Goal: Find specific page/section: Find specific page/section

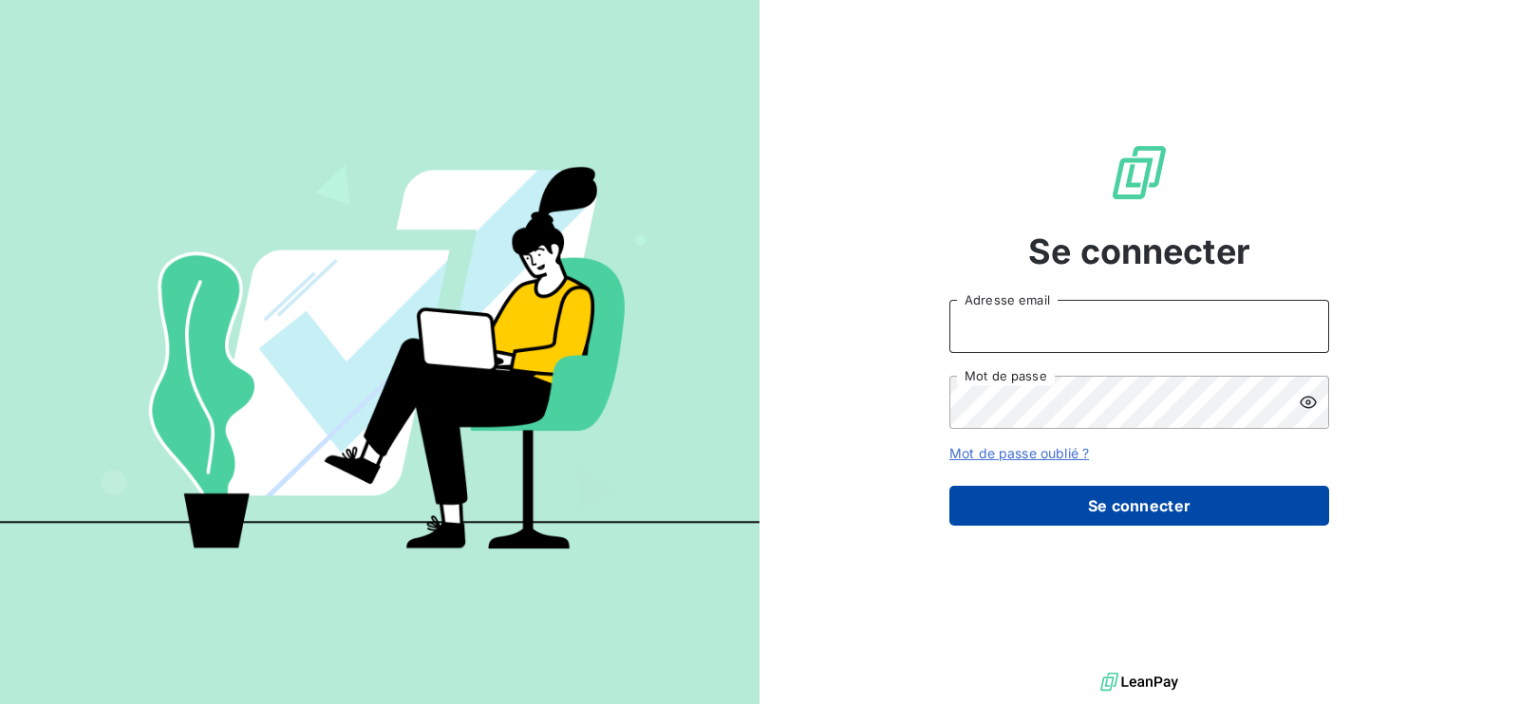
type input "s.gatine@vocalcom.com"
click at [992, 500] on button "Se connecter" at bounding box center [1139, 506] width 380 height 40
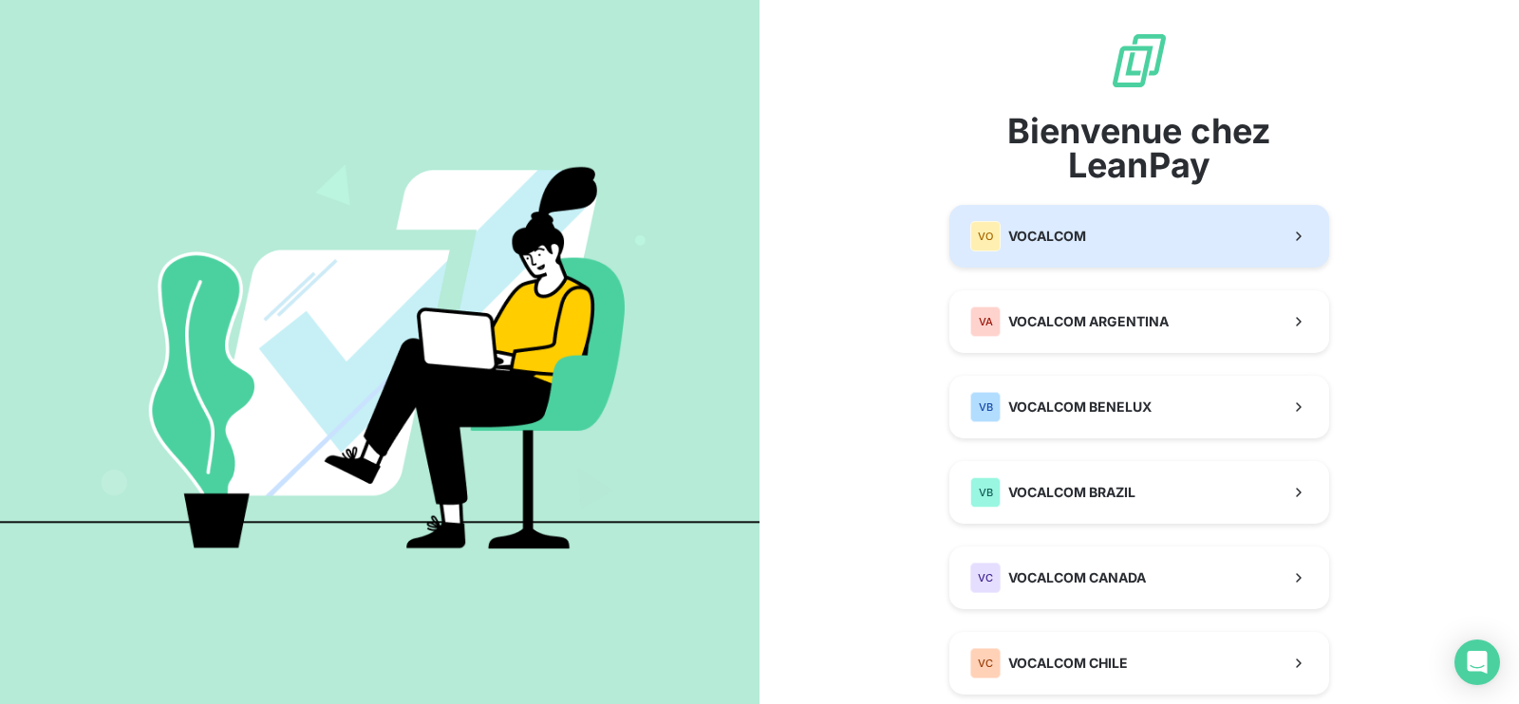
click at [1026, 215] on button "VO VOCALCOM" at bounding box center [1139, 236] width 380 height 63
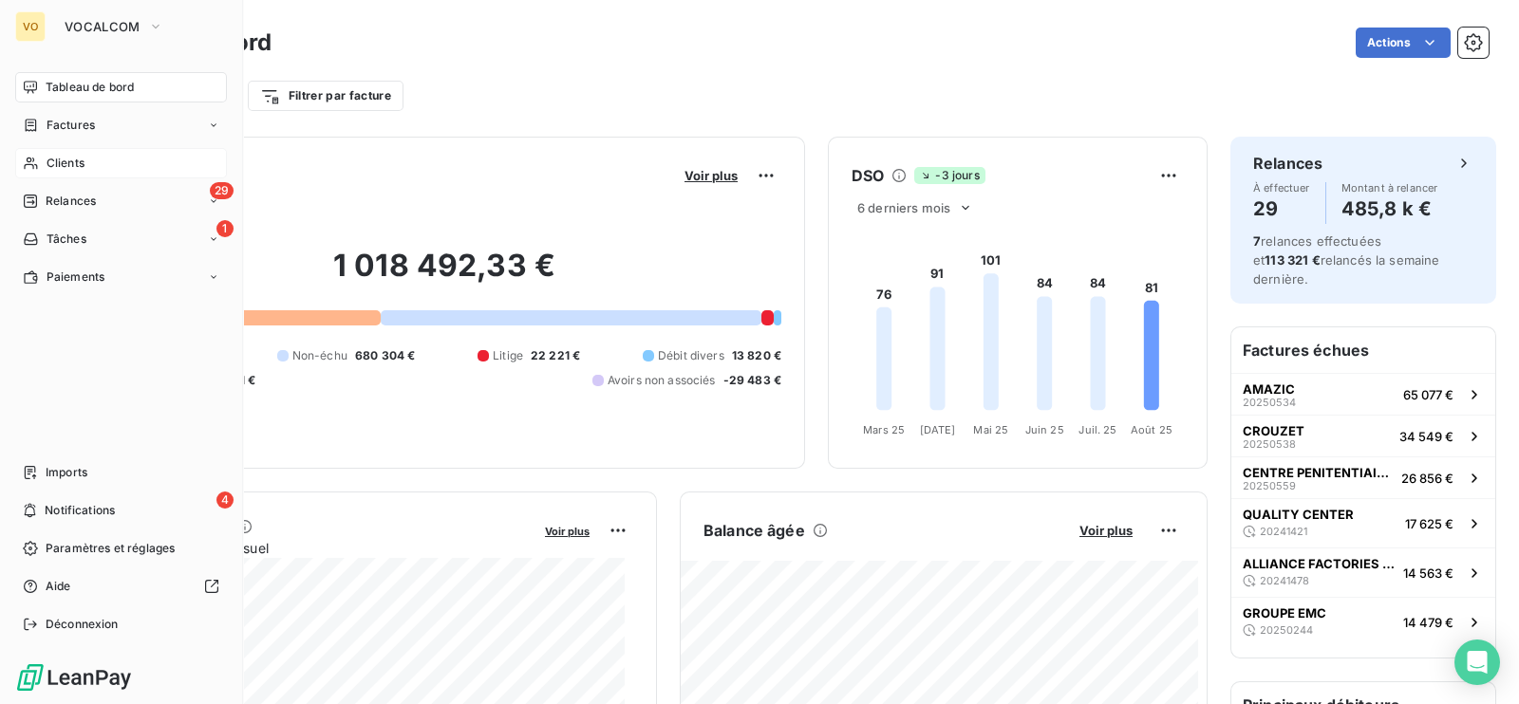
click at [66, 159] on span "Clients" at bounding box center [66, 163] width 38 height 17
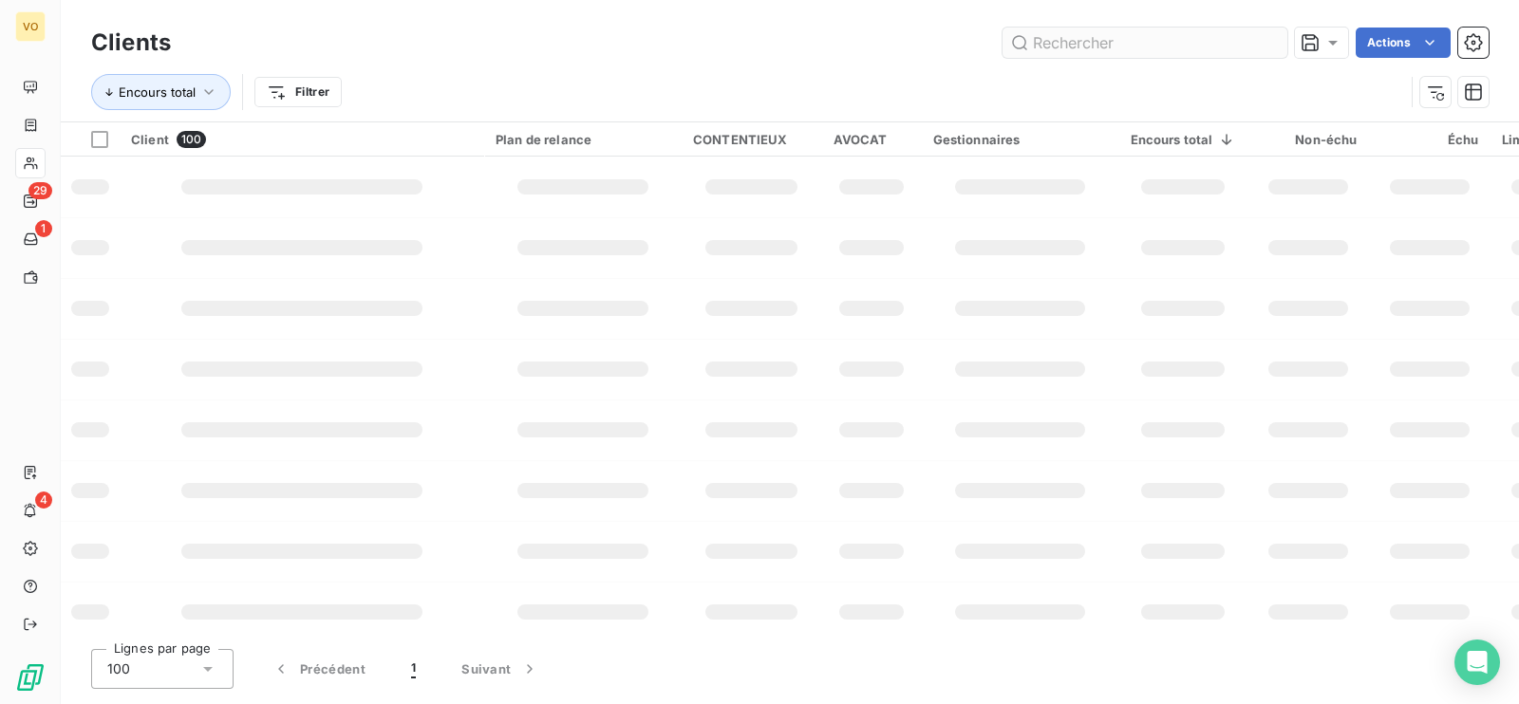
click at [1087, 42] on input "text" at bounding box center [1144, 43] width 285 height 30
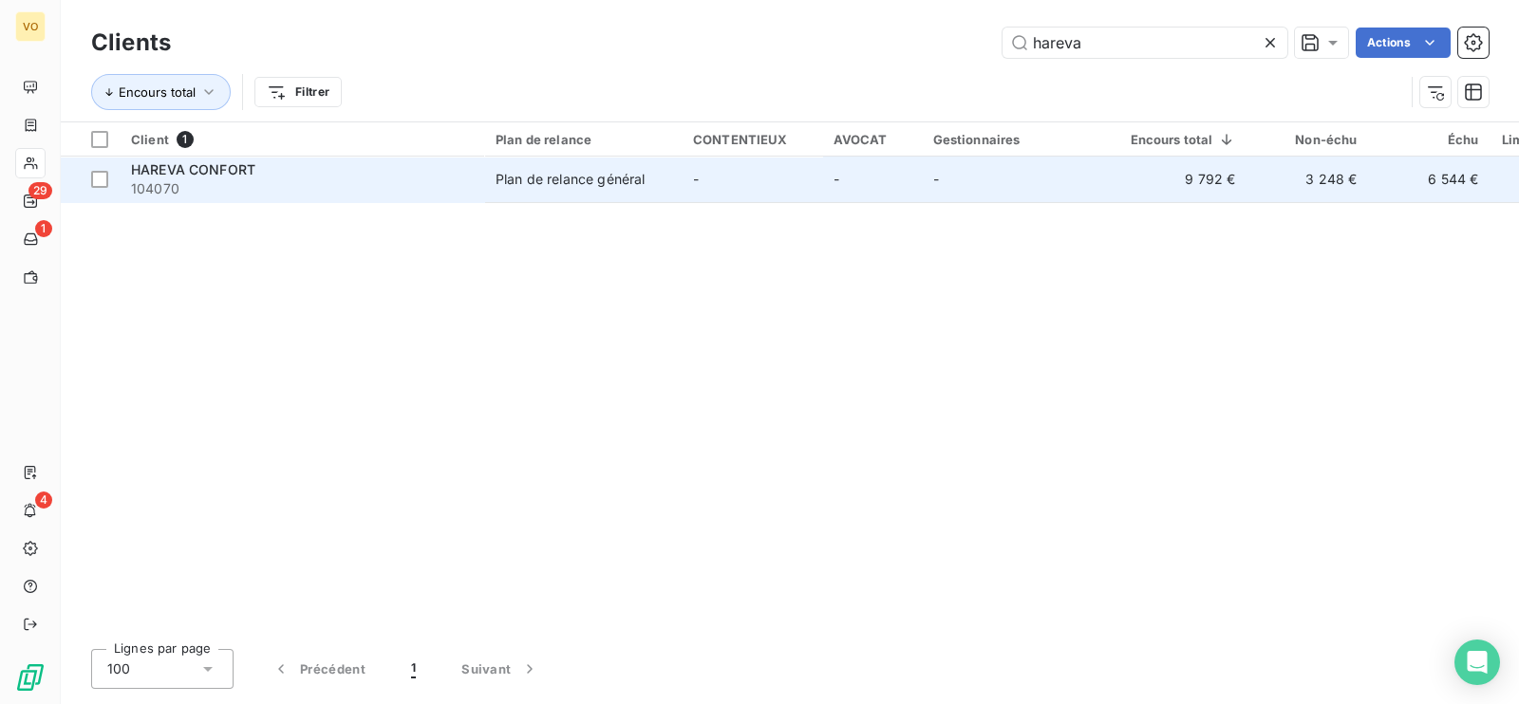
type input "hareva"
click at [176, 173] on span "HAREVA CONFORT" at bounding box center [193, 169] width 124 height 16
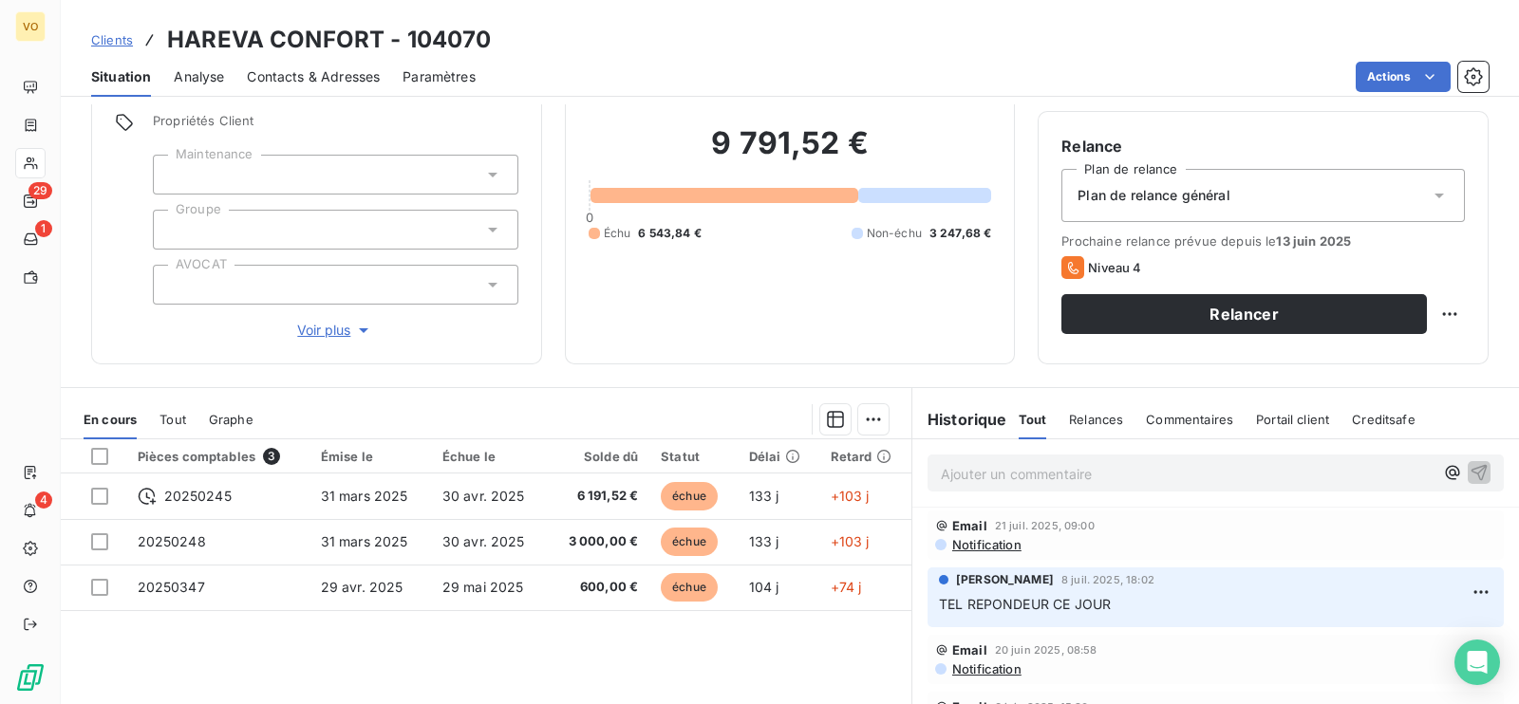
scroll to position [236, 0]
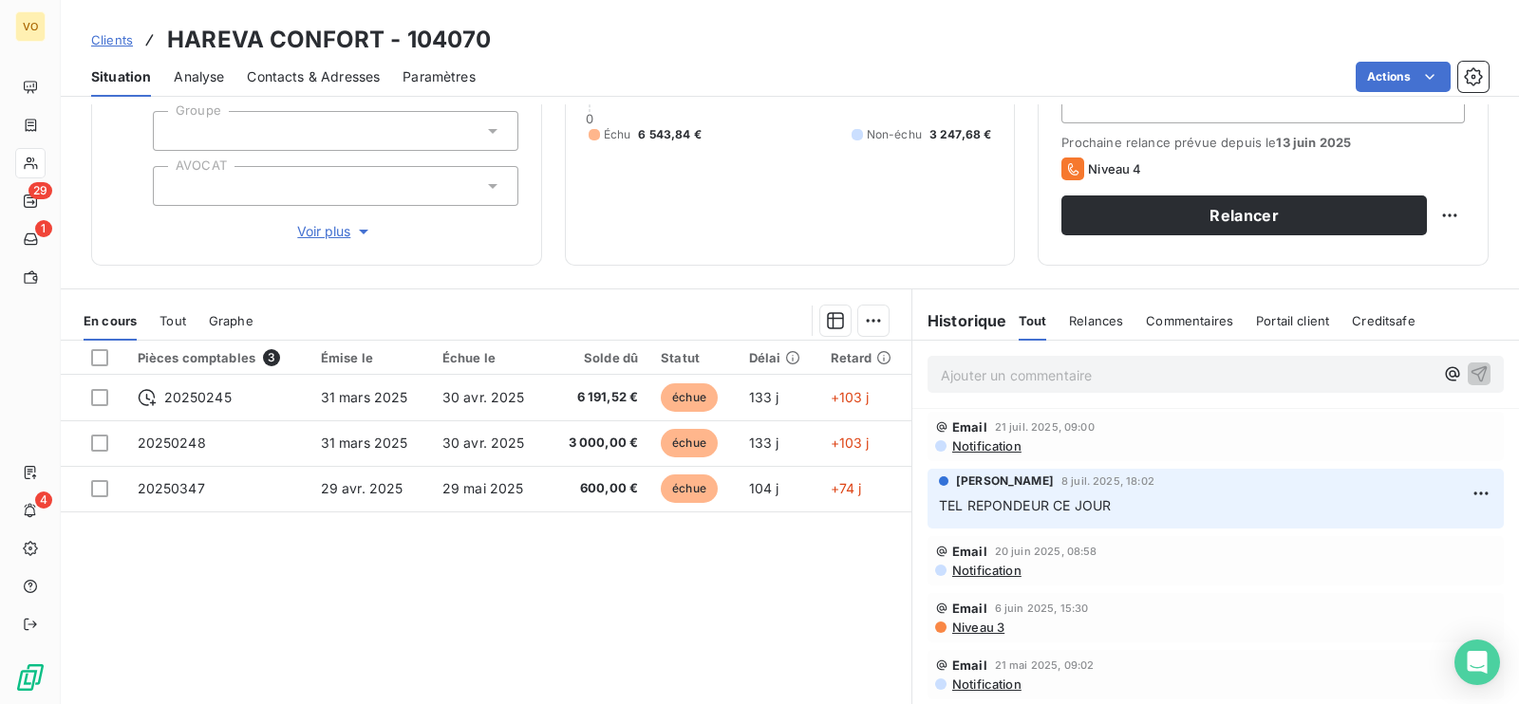
click at [962, 372] on p "Ajouter un commentaire ﻿" at bounding box center [1187, 376] width 493 height 24
click at [973, 622] on span "Niveau 3" at bounding box center [977, 625] width 54 height 15
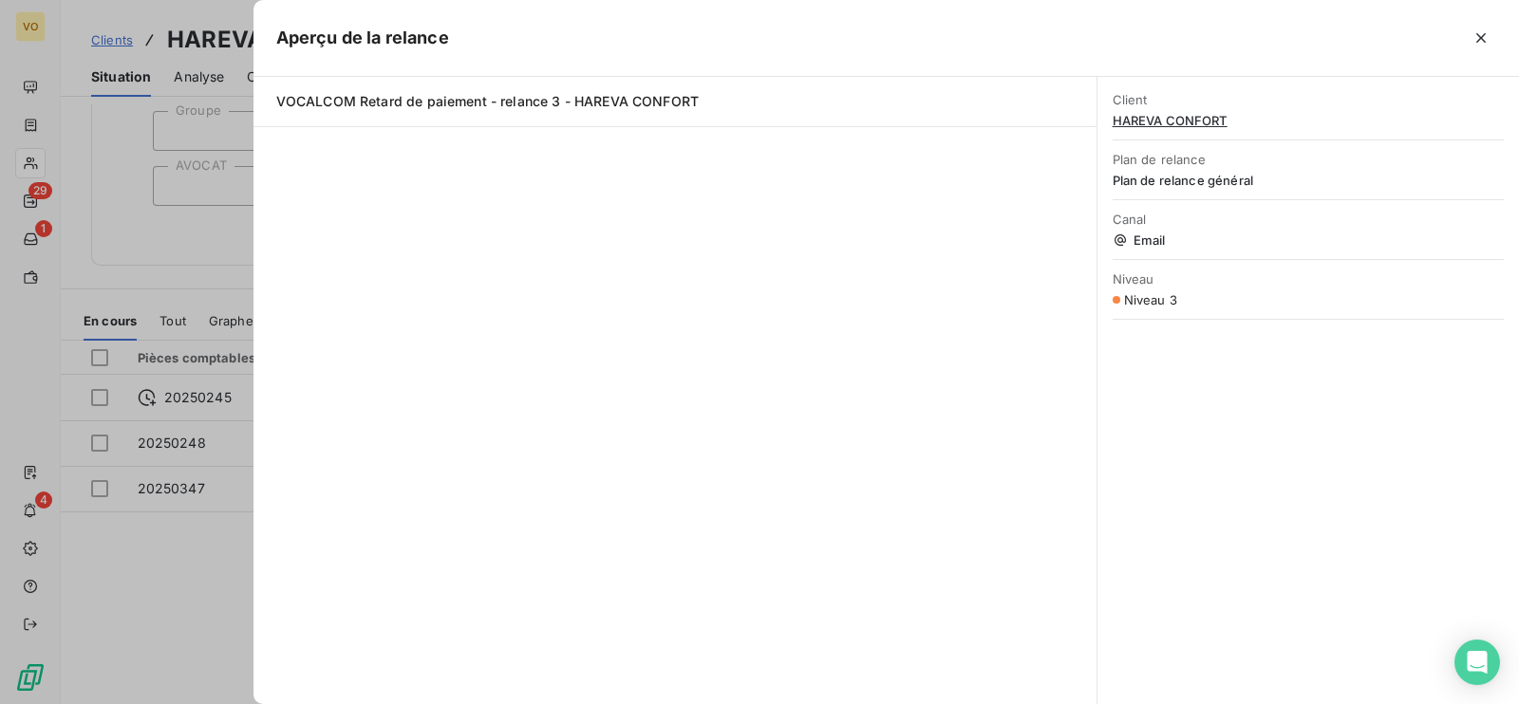
click at [184, 619] on div at bounding box center [759, 352] width 1519 height 704
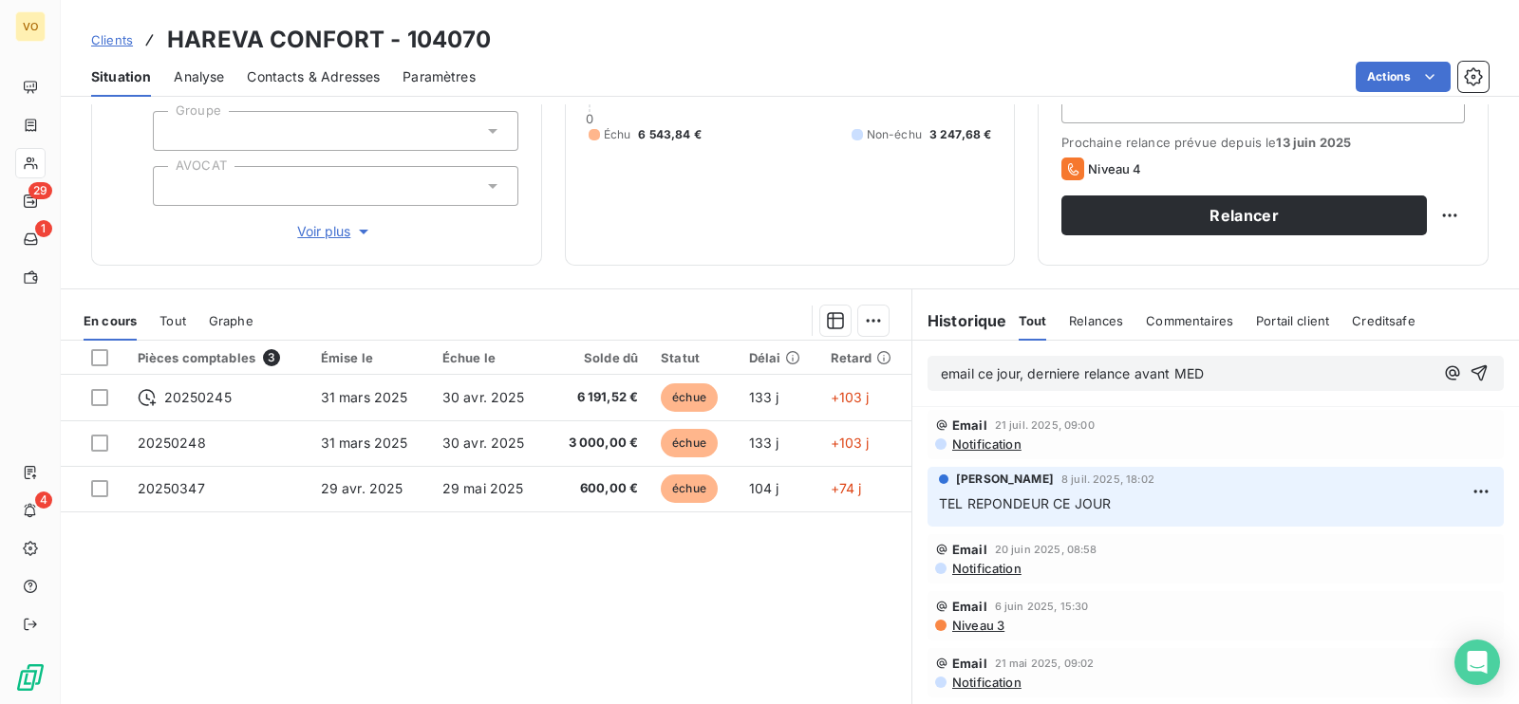
click at [965, 624] on span "Niveau 3" at bounding box center [977, 625] width 54 height 15
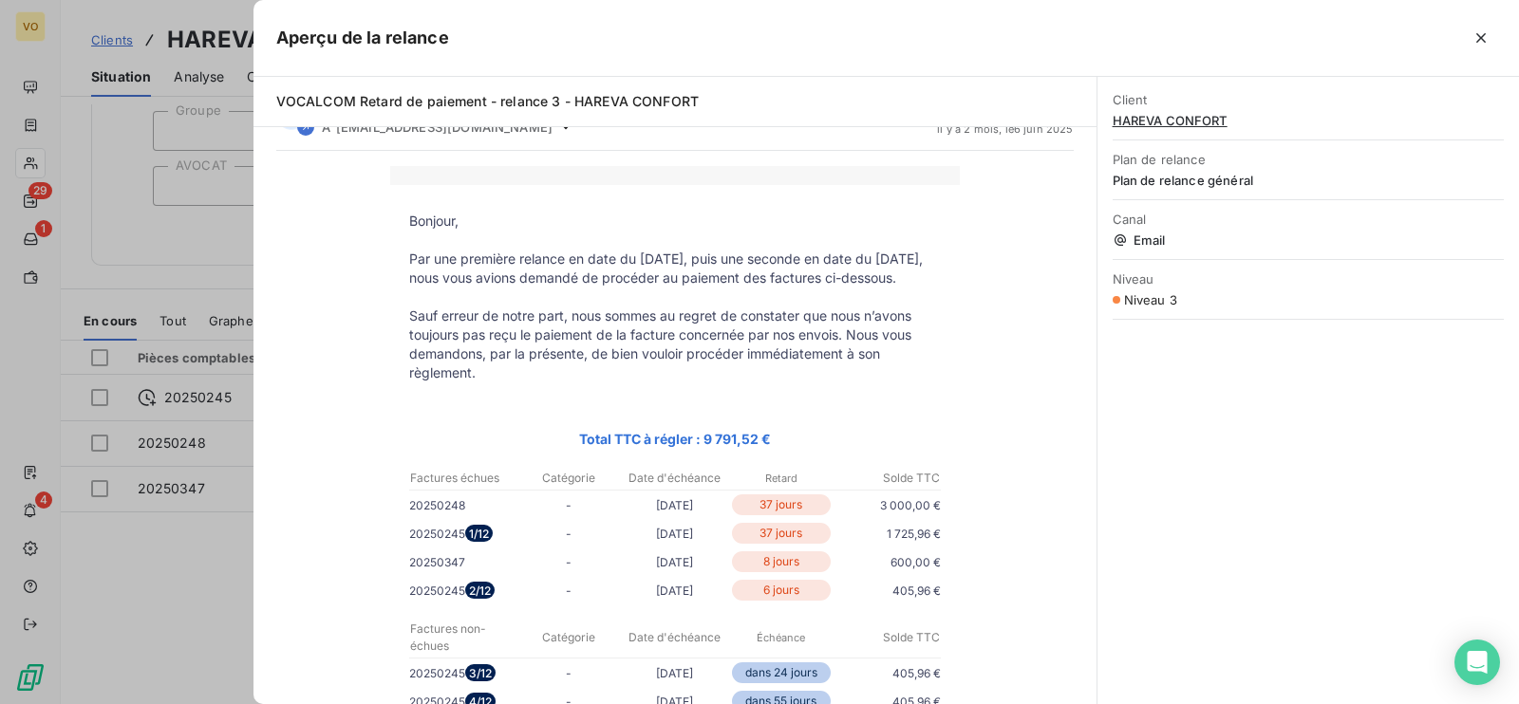
scroll to position [0, 0]
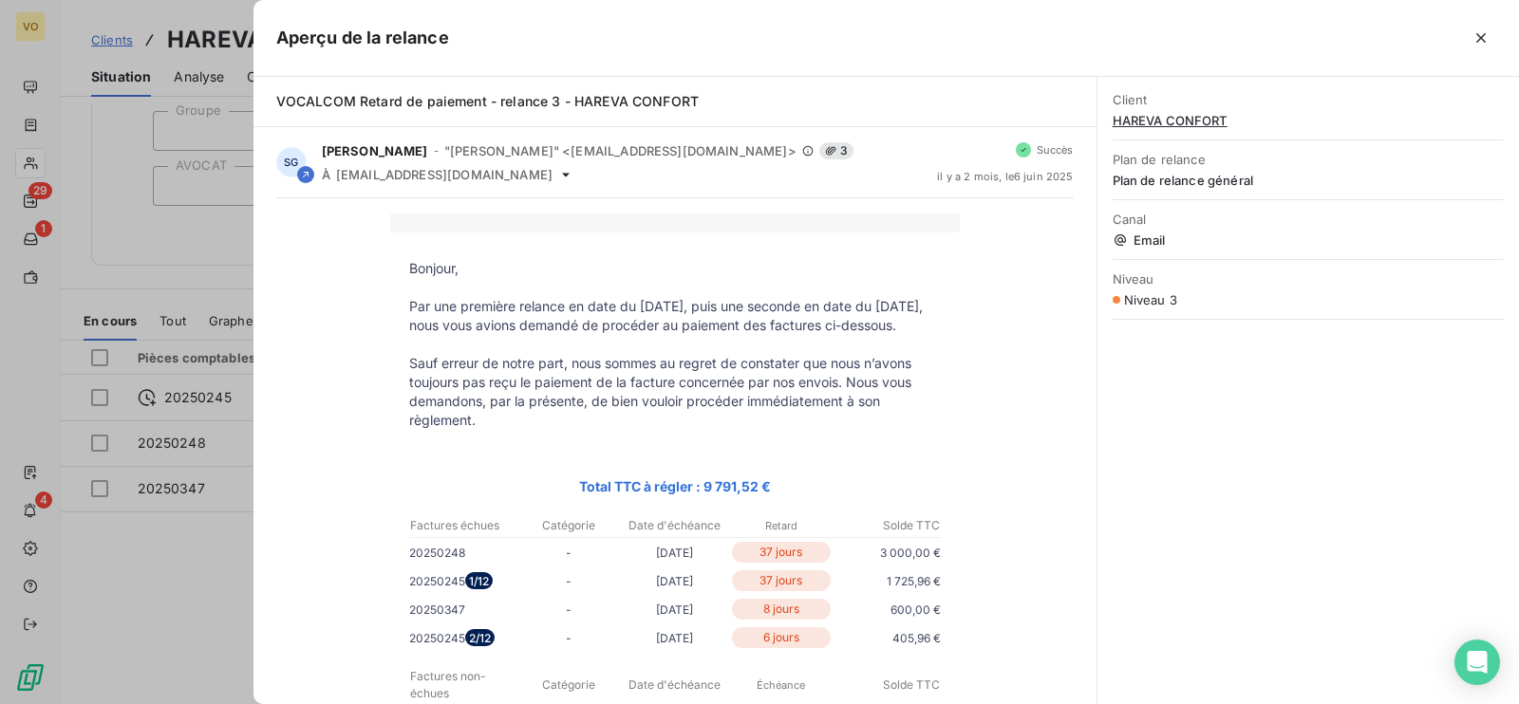
click at [158, 600] on div at bounding box center [759, 352] width 1519 height 704
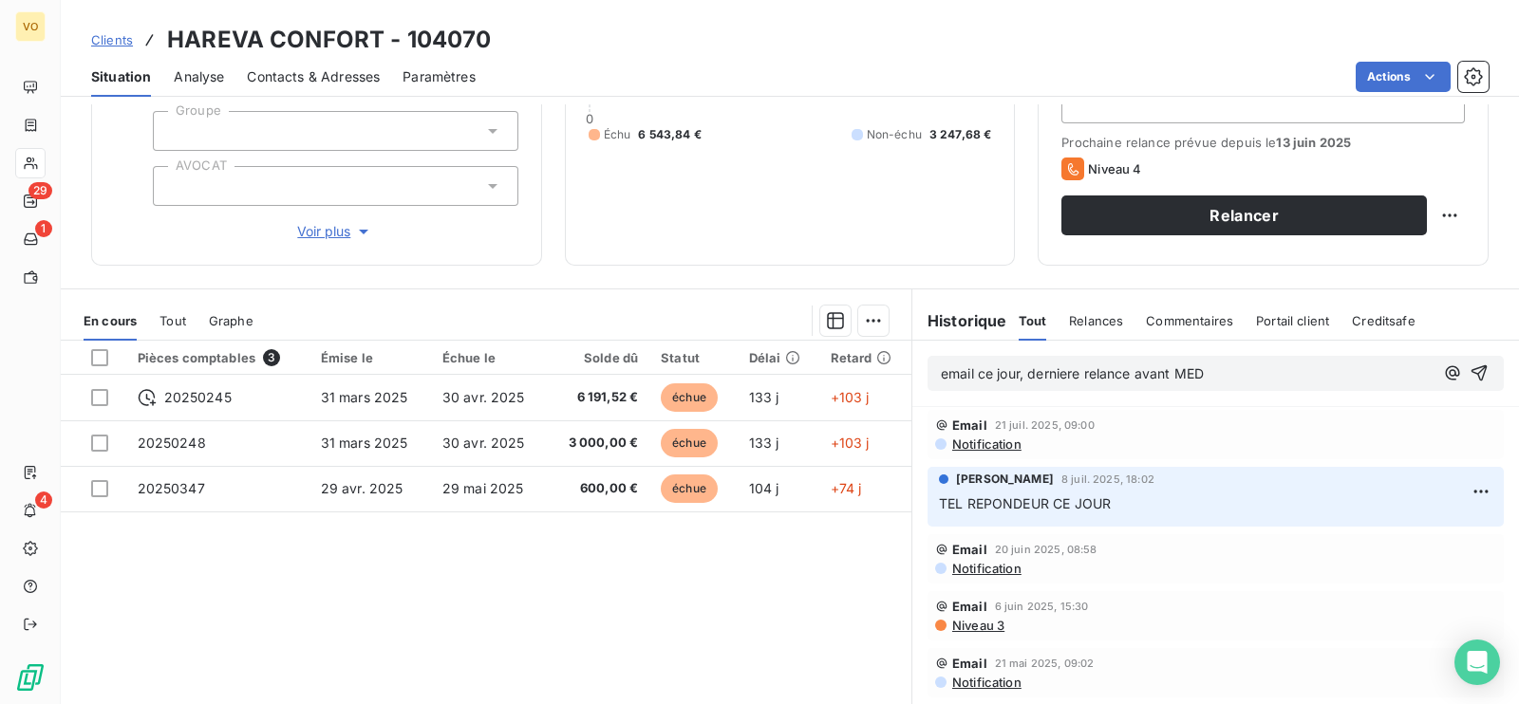
click at [445, 601] on div "Pièces comptables 3 Émise le Échue le Solde dû Statut Délai Retard 20250245 [DA…" at bounding box center [486, 523] width 851 height 365
click at [263, 590] on div "Pièces comptables 3 Émise le Échue le Solde dû Statut Délai Retard 20250245 [DA…" at bounding box center [486, 523] width 851 height 365
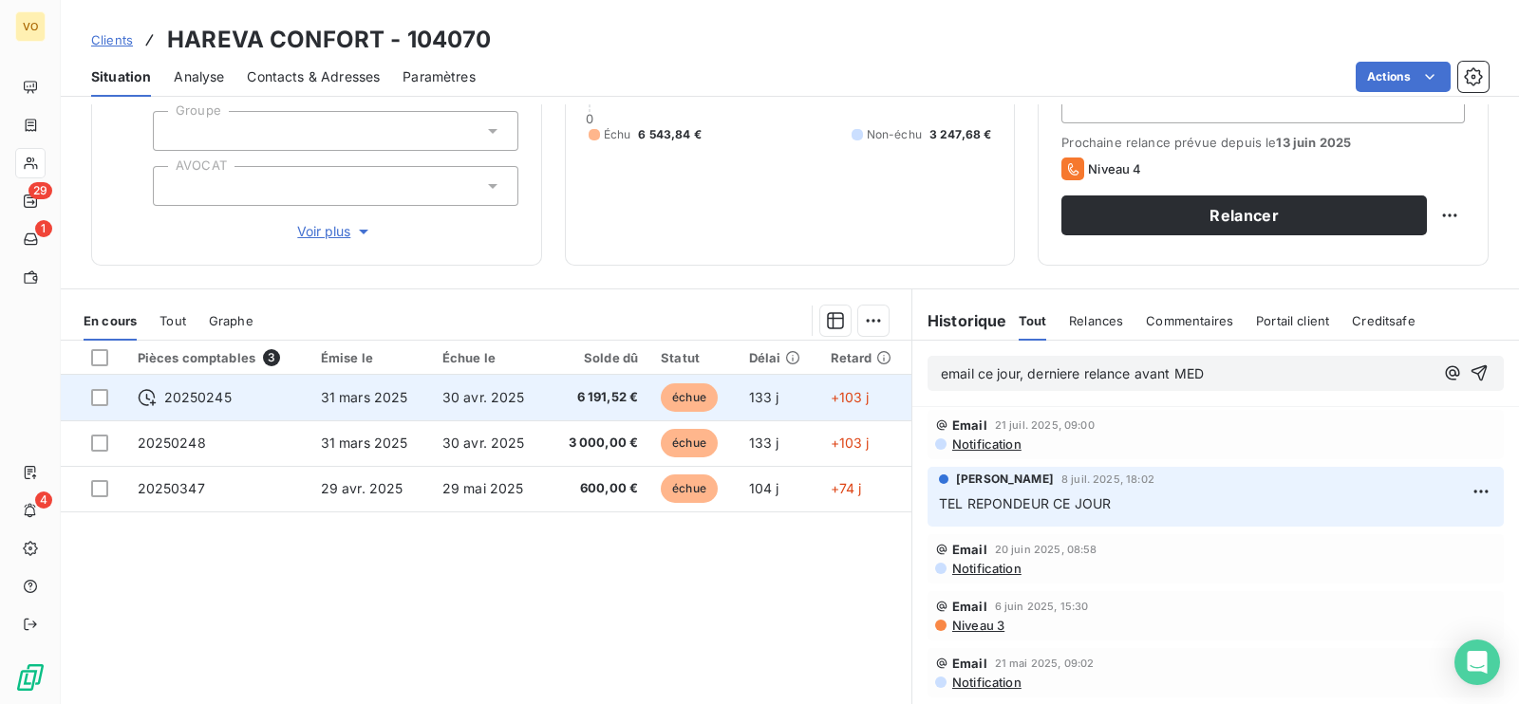
click at [233, 396] on div "20250245" at bounding box center [218, 397] width 160 height 19
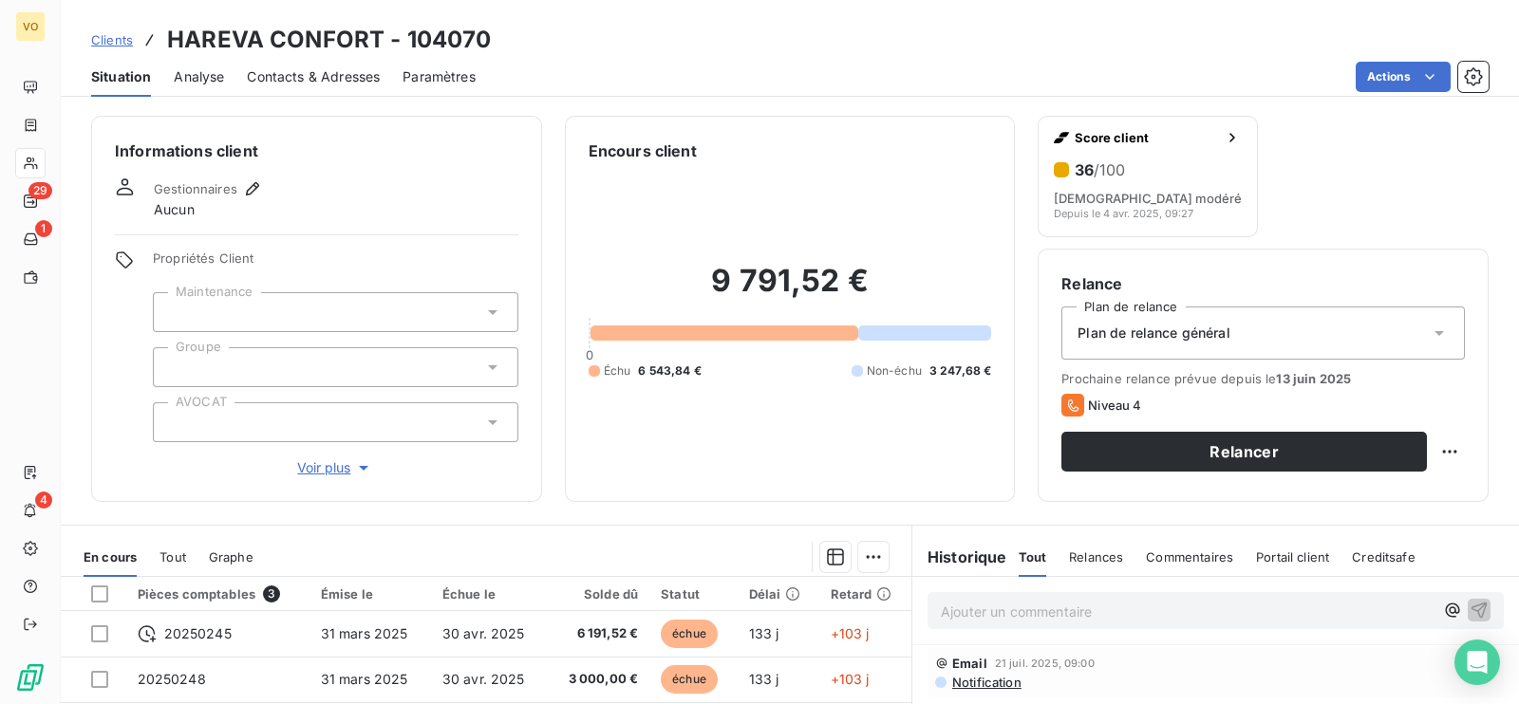
click at [665, 376] on span "6 543,84 €" at bounding box center [670, 371] width 64 height 17
drag, startPoint x: 636, startPoint y: 365, endPoint x: 681, endPoint y: 353, distance: 46.3
click at [681, 353] on div "9 791,52 € 0 Échu 6 543,84 € Non-échu 3 247,68 €" at bounding box center [790, 320] width 403 height 316
click at [678, 390] on div "9 791,52 € 0 Échu 6 543,84 € Non-échu 3 247,68 €" at bounding box center [790, 320] width 403 height 316
click at [628, 368] on div "Échu 6 543,84 €" at bounding box center [645, 371] width 113 height 17
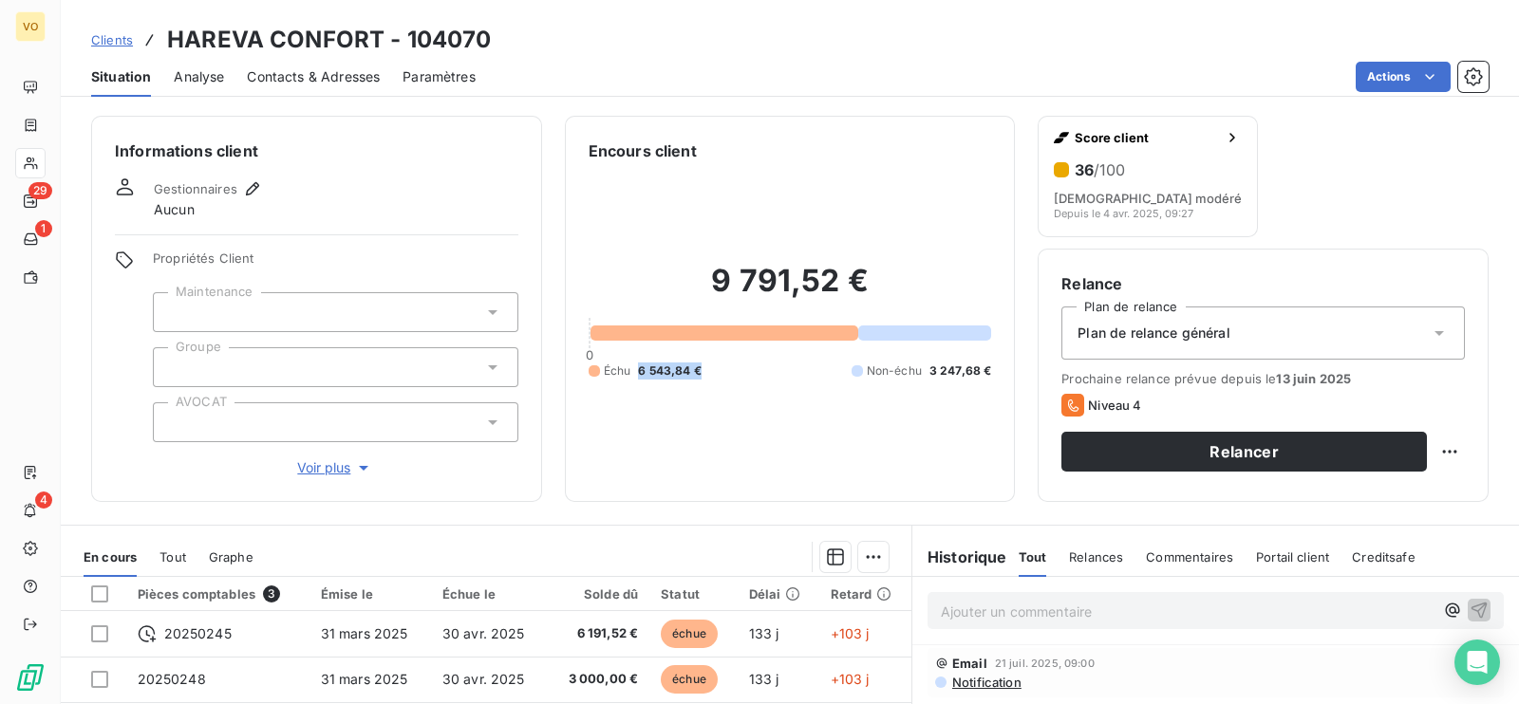
drag, startPoint x: 632, startPoint y: 368, endPoint x: 718, endPoint y: 372, distance: 85.5
click at [718, 372] on div "Échu 6 543,84 € Non-échu 3 247,68 €" at bounding box center [790, 371] width 403 height 17
copy span "6 543,84 €"
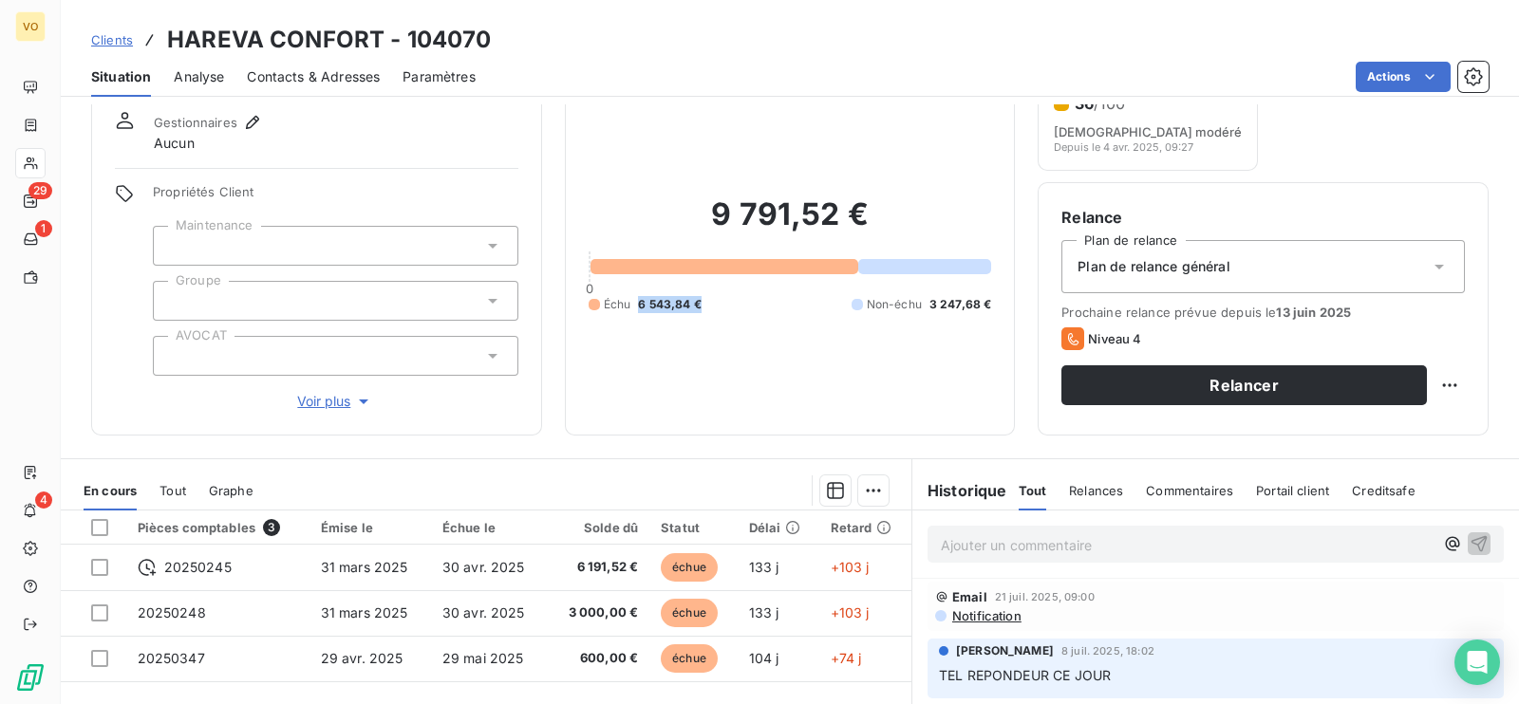
scroll to position [118, 0]
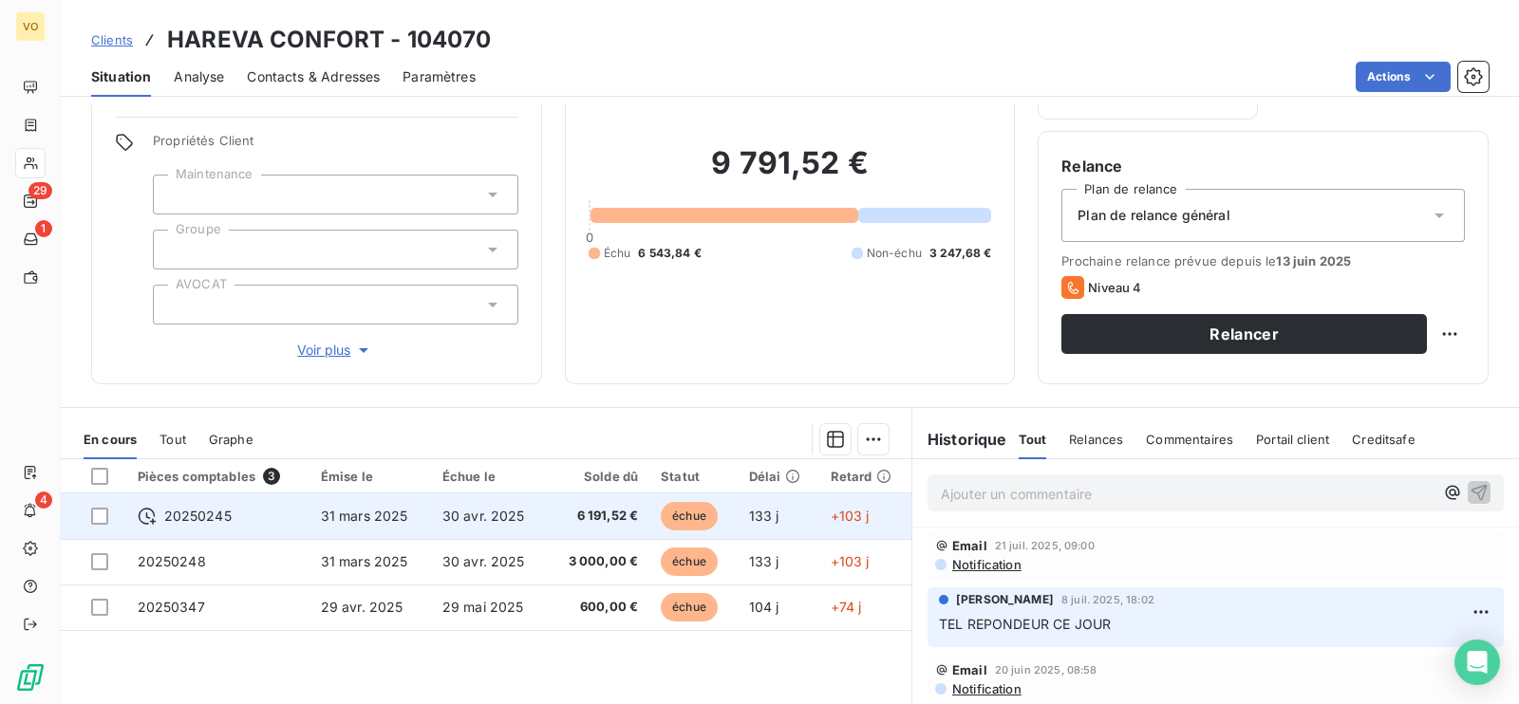
click at [462, 511] on span "30 avr. 2025" at bounding box center [483, 516] width 83 height 16
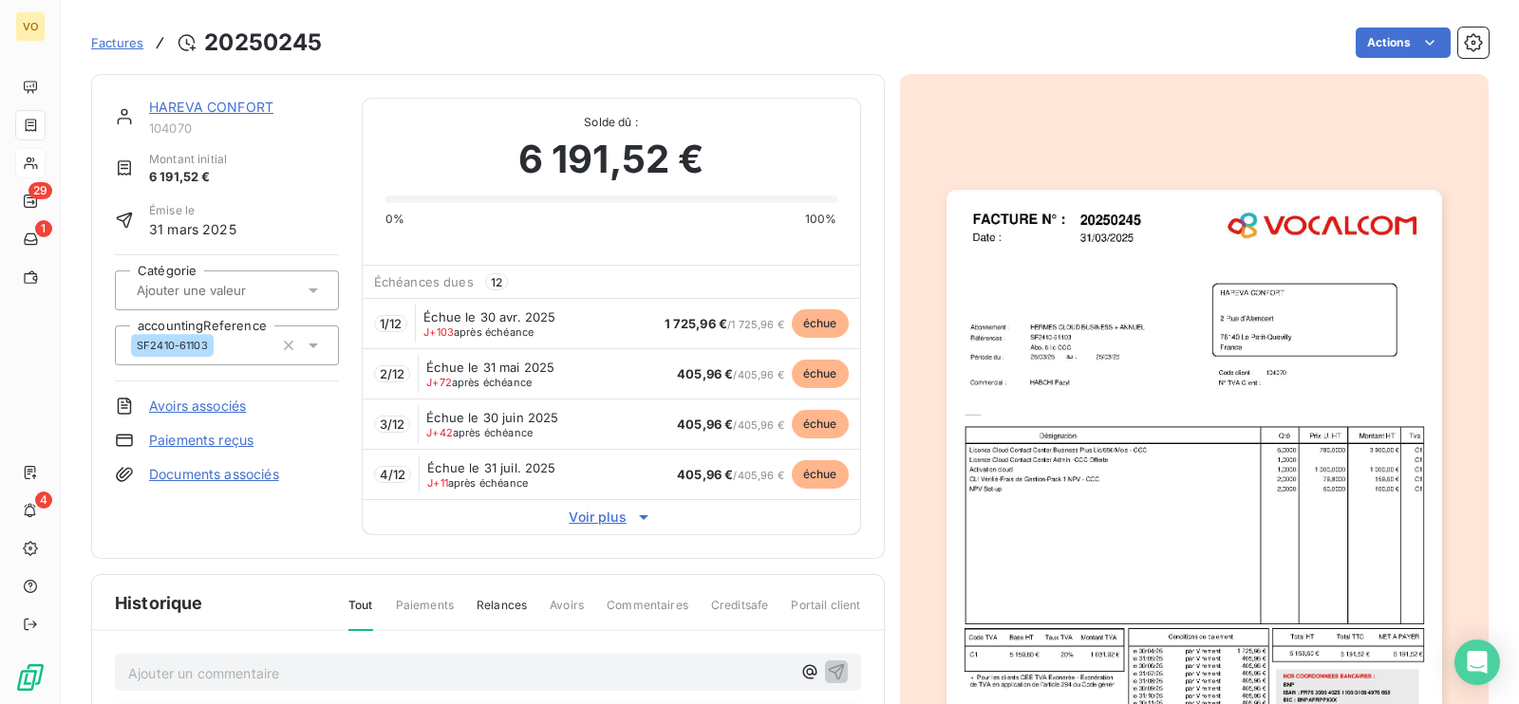
click at [1249, 528] on img "button" at bounding box center [1194, 510] width 496 height 641
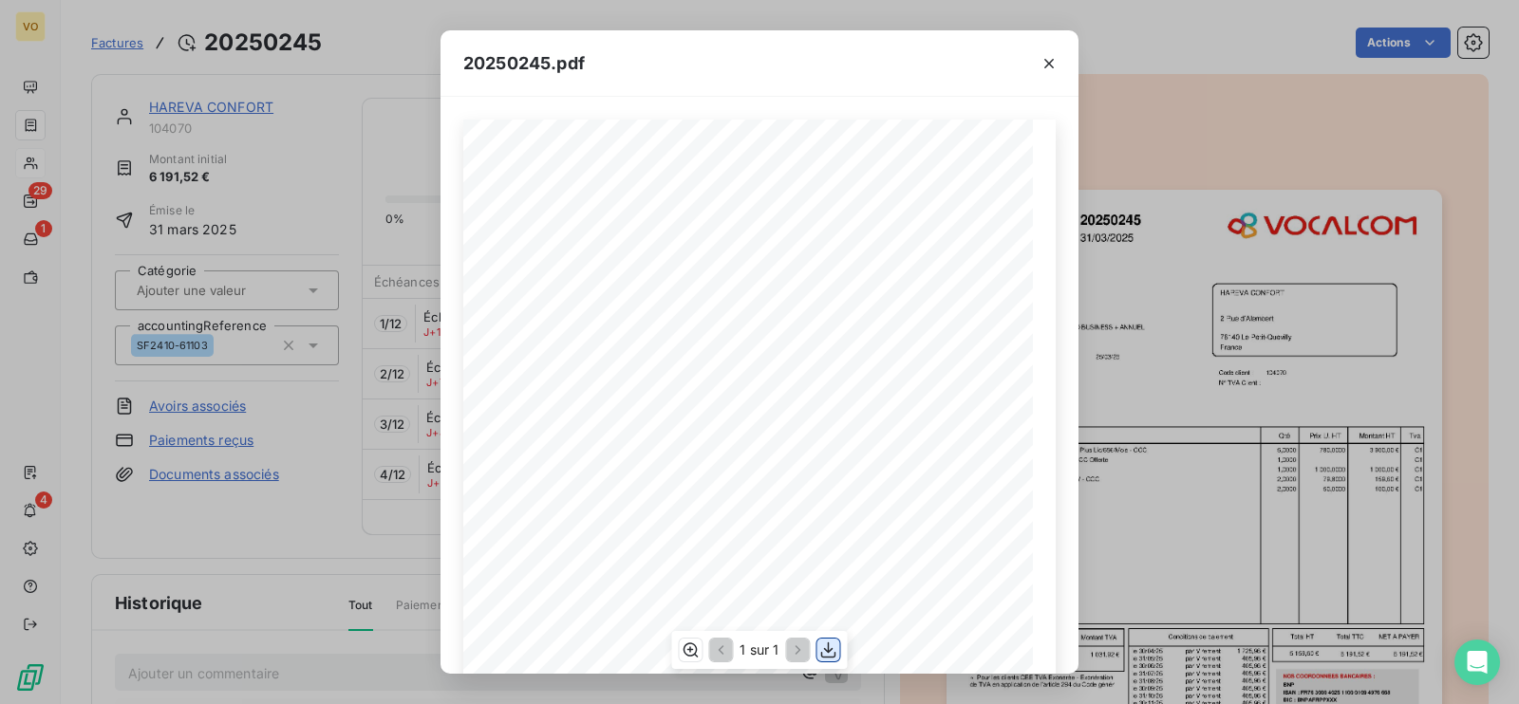
click at [828, 647] on icon "button" at bounding box center [828, 650] width 19 height 19
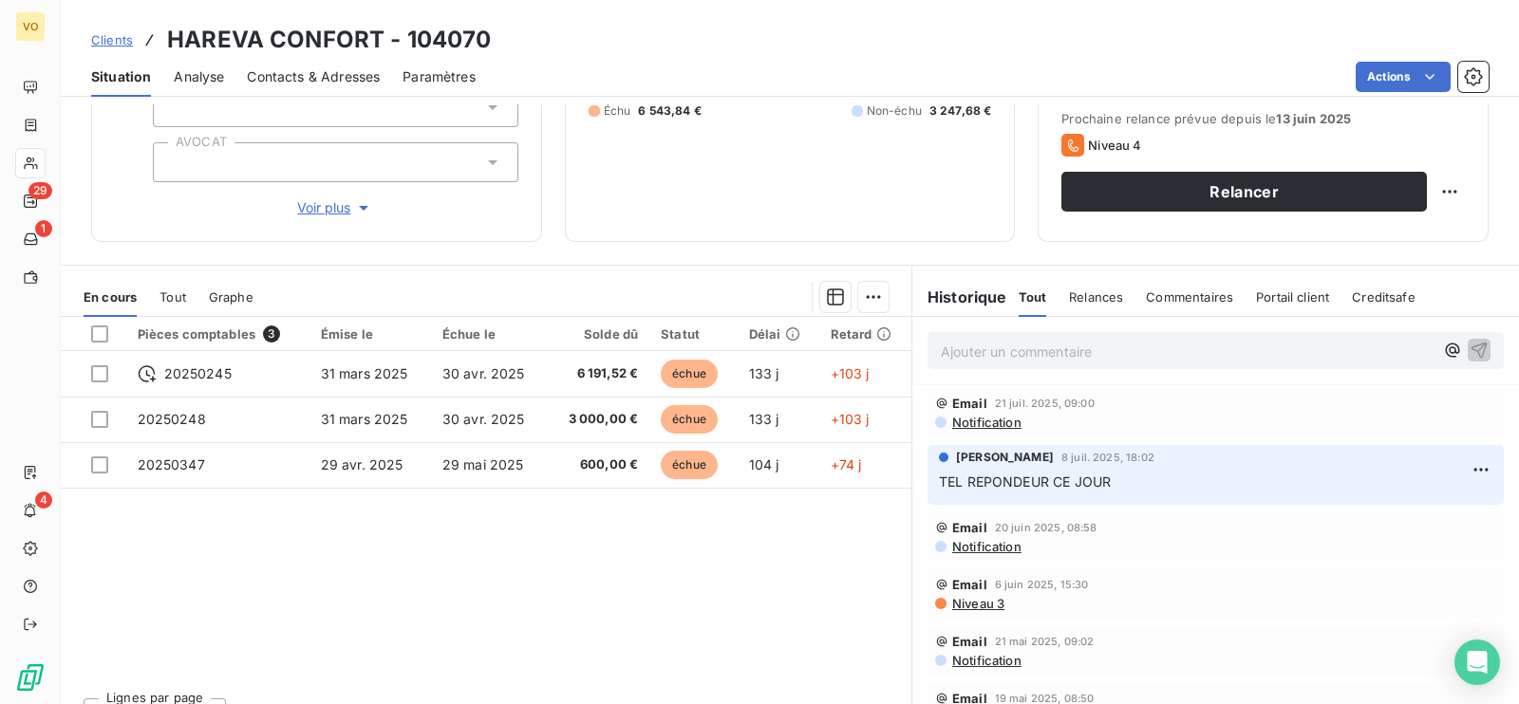
scroll to position [294, 0]
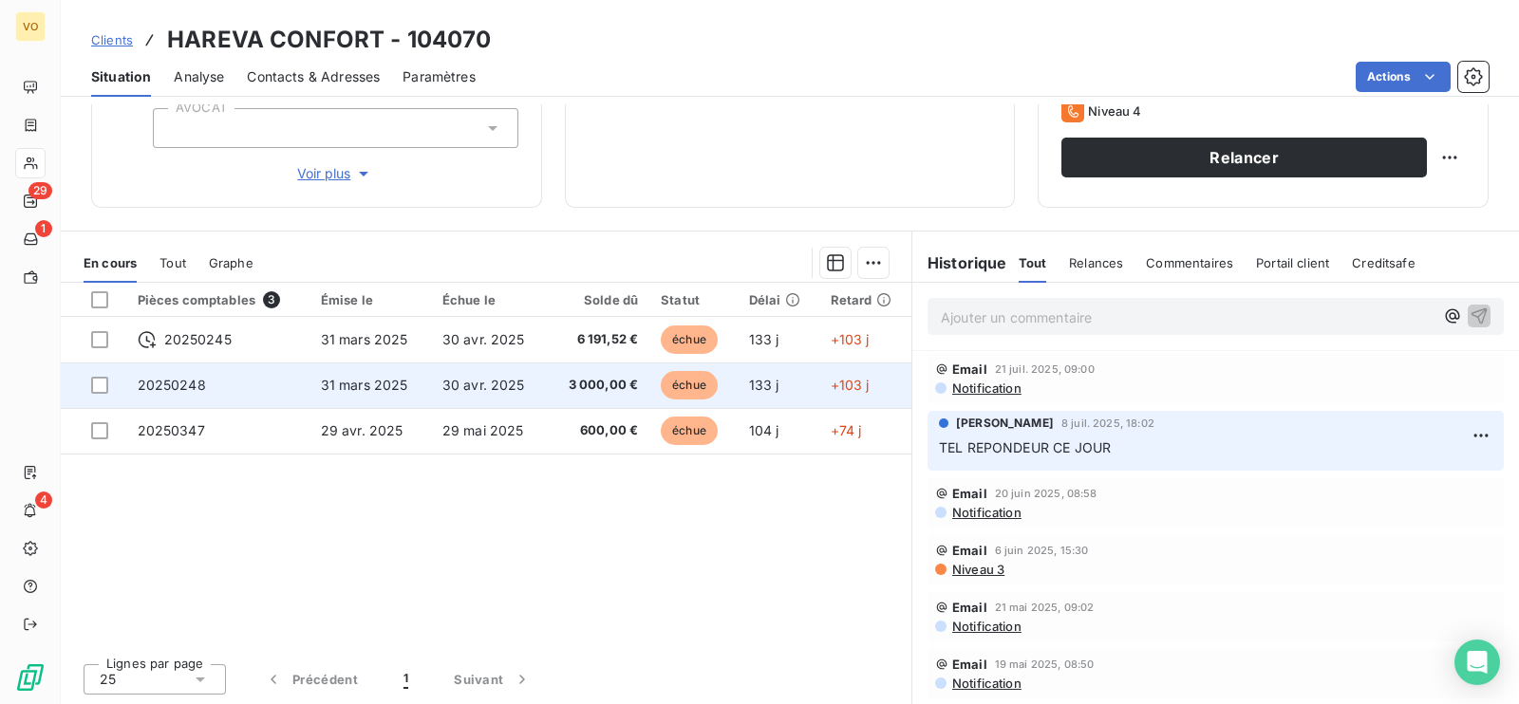
click at [489, 373] on td "30 avr. 2025" at bounding box center [489, 386] width 117 height 46
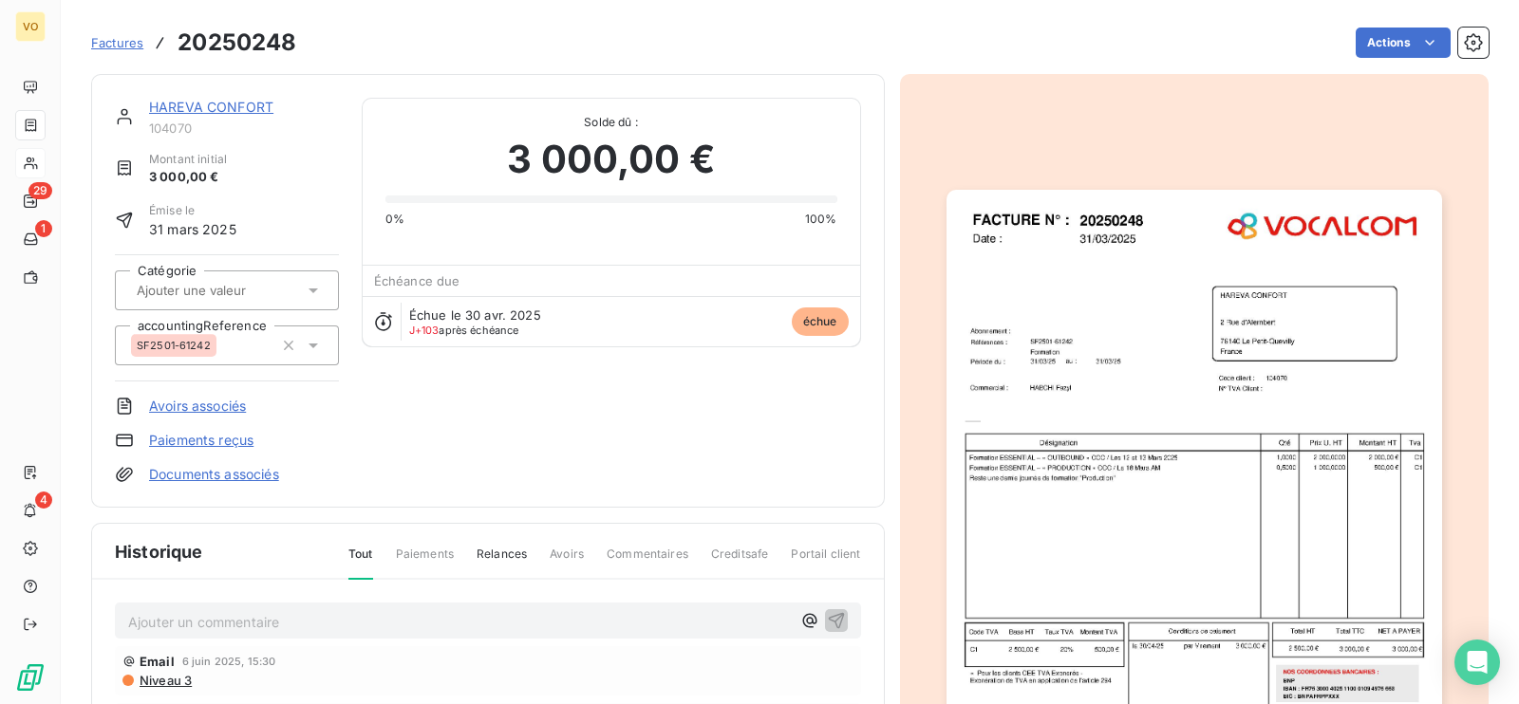
click at [1089, 483] on img "button" at bounding box center [1194, 510] width 496 height 641
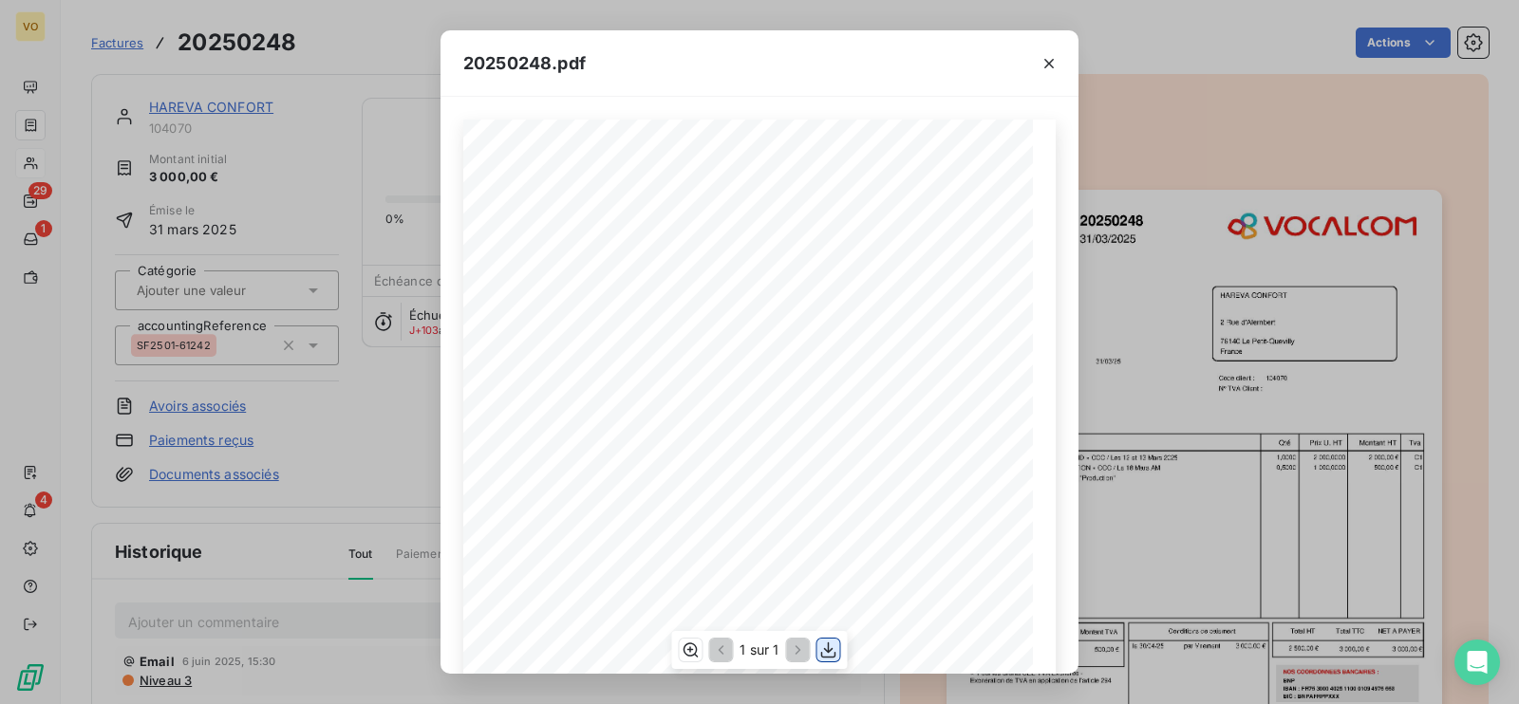
click at [831, 646] on icon "button" at bounding box center [828, 650] width 19 height 19
click at [374, 476] on div "20250248.pdf Références : FACTURE N° : HAREVA CONFORT [STREET_ADDRESS] 20250248…" at bounding box center [759, 352] width 1519 height 704
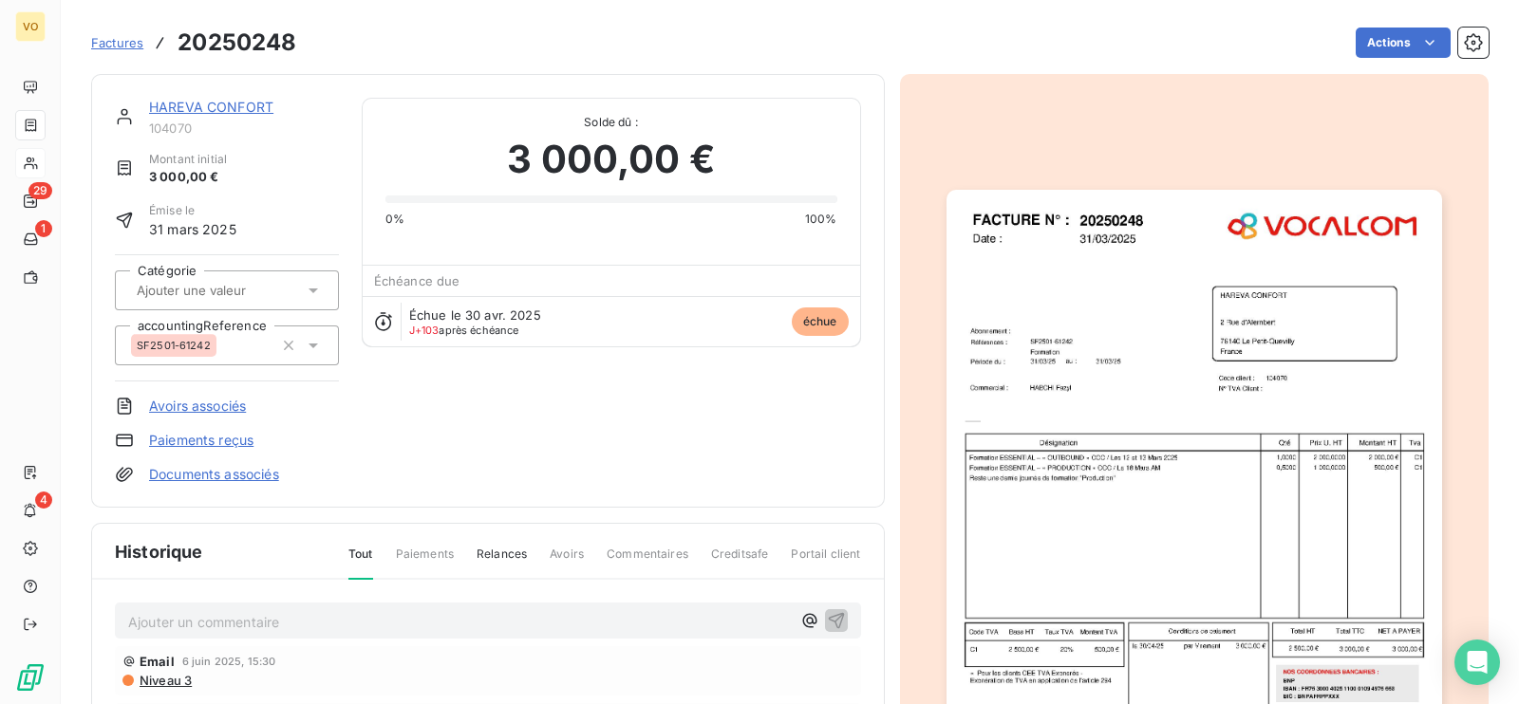
scroll to position [290, 0]
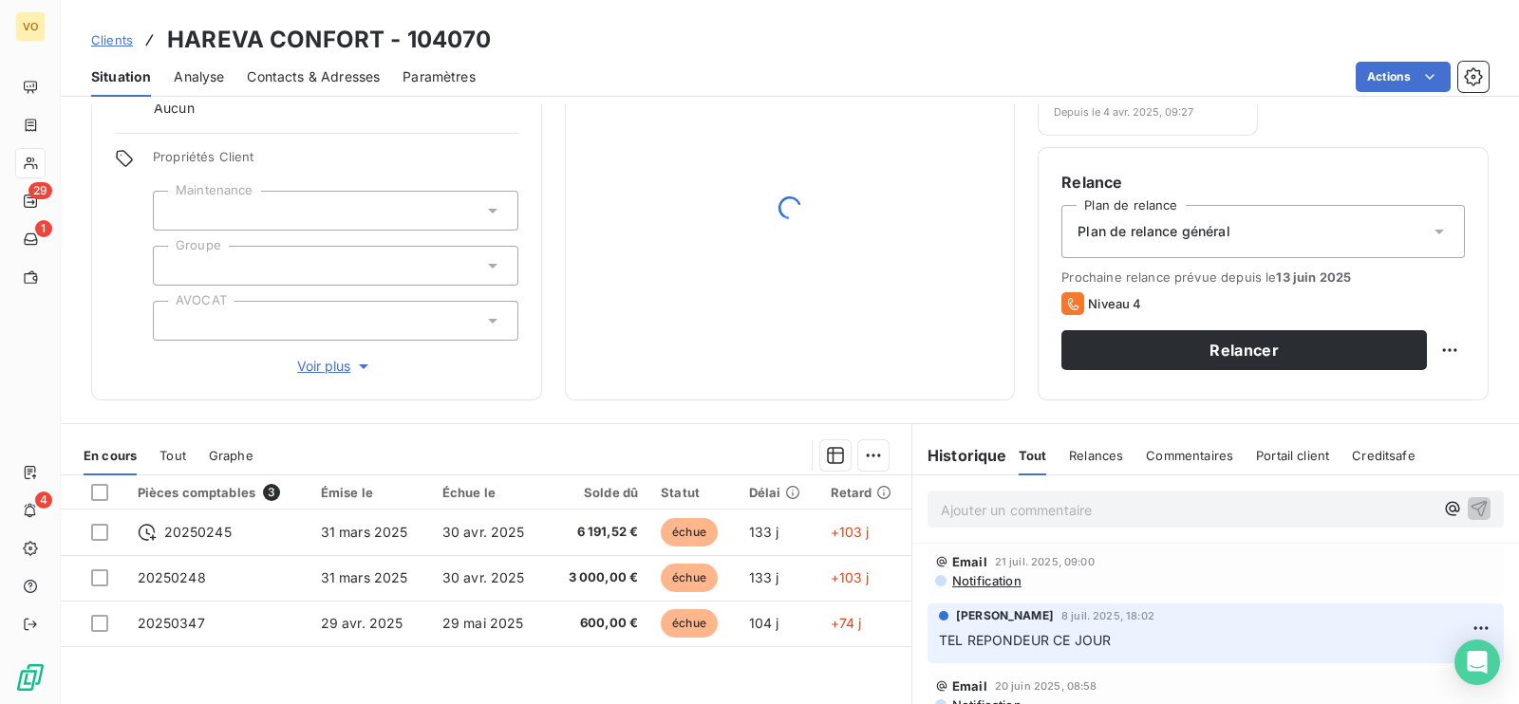
scroll to position [294, 0]
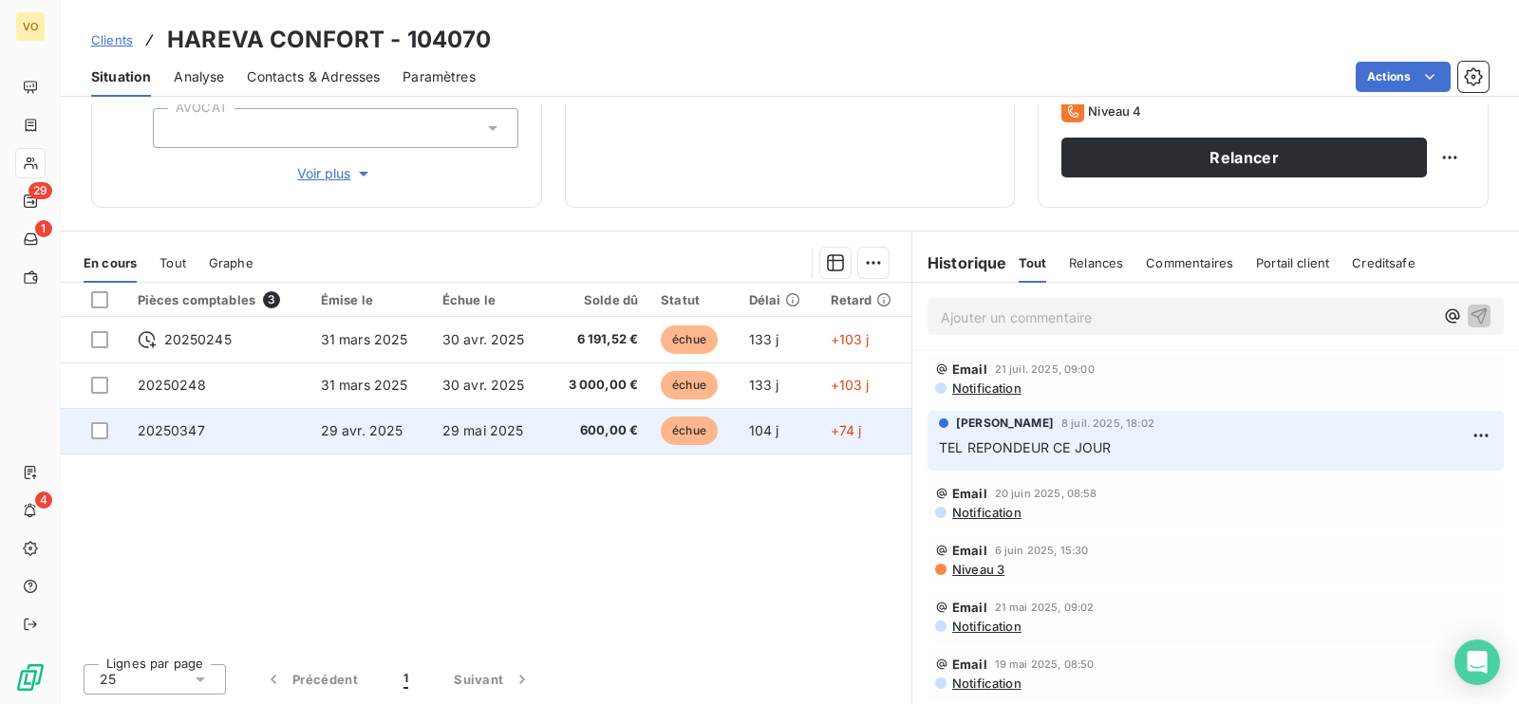
click at [410, 429] on td "29 avr. 2025" at bounding box center [370, 431] width 122 height 46
